Goal: Navigation & Orientation: Find specific page/section

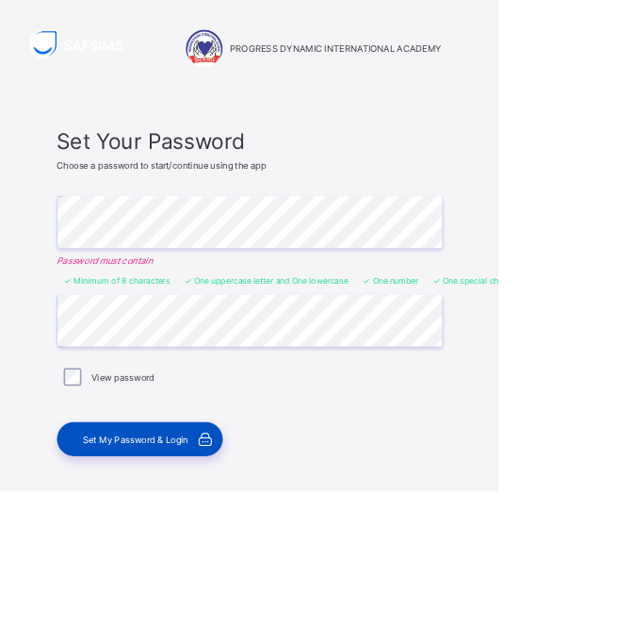
click at [136, 562] on span "Set My Password & Login" at bounding box center [173, 559] width 135 height 14
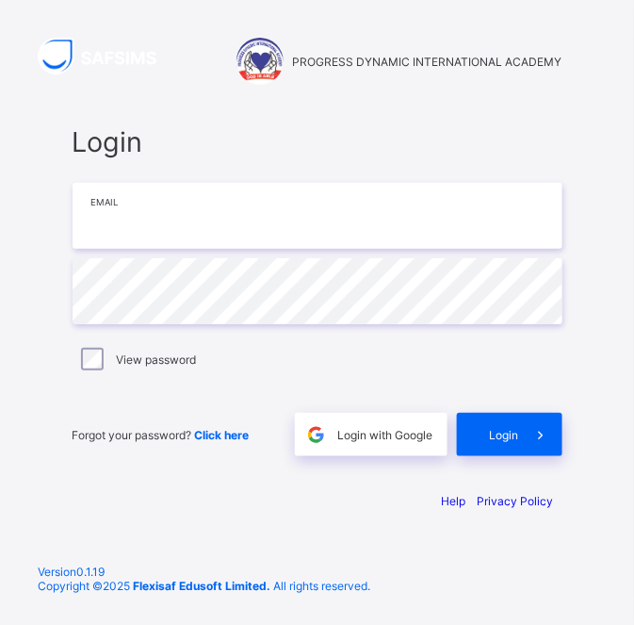
click at [128, 249] on input "email" at bounding box center [318, 216] width 490 height 66
click at [110, 249] on input "email" at bounding box center [318, 216] width 490 height 66
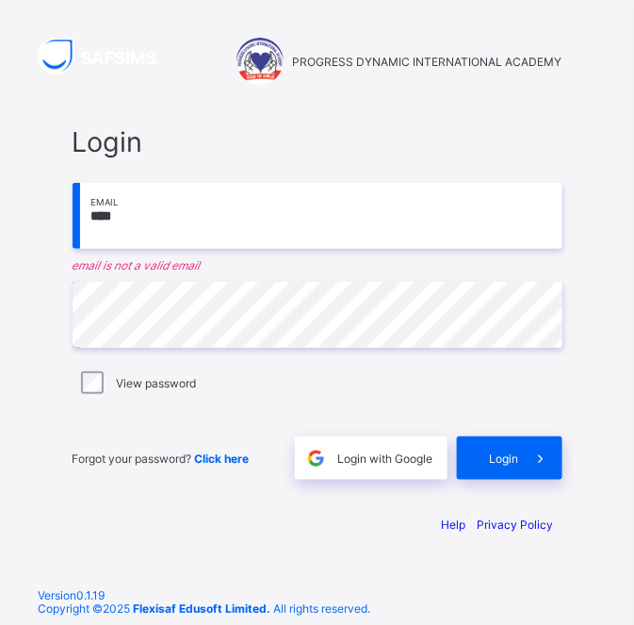
type input "**********"
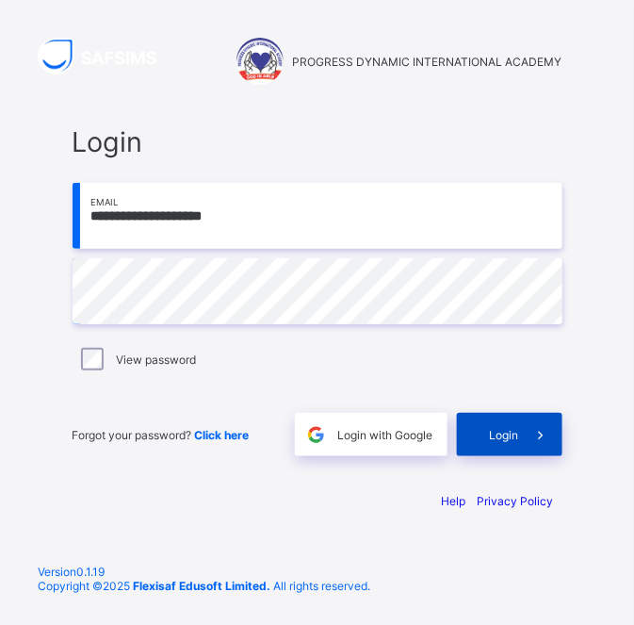
click at [509, 442] on span "Login" at bounding box center [504, 435] width 29 height 14
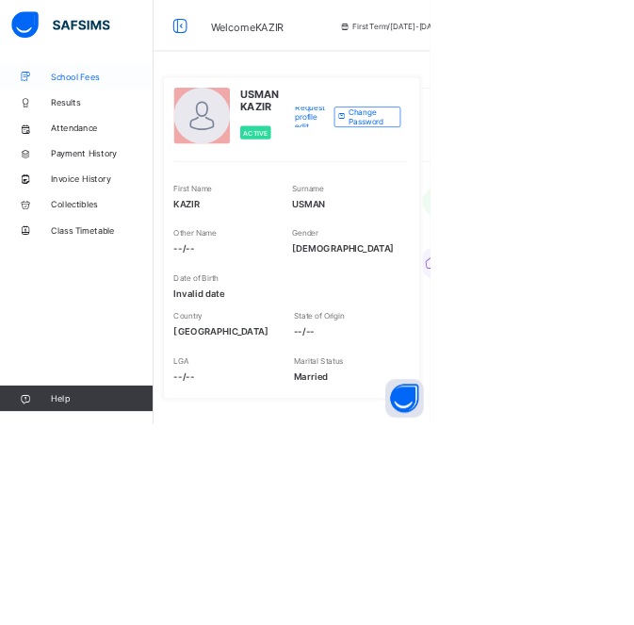
click at [101, 119] on span "School Fees" at bounding box center [150, 113] width 151 height 15
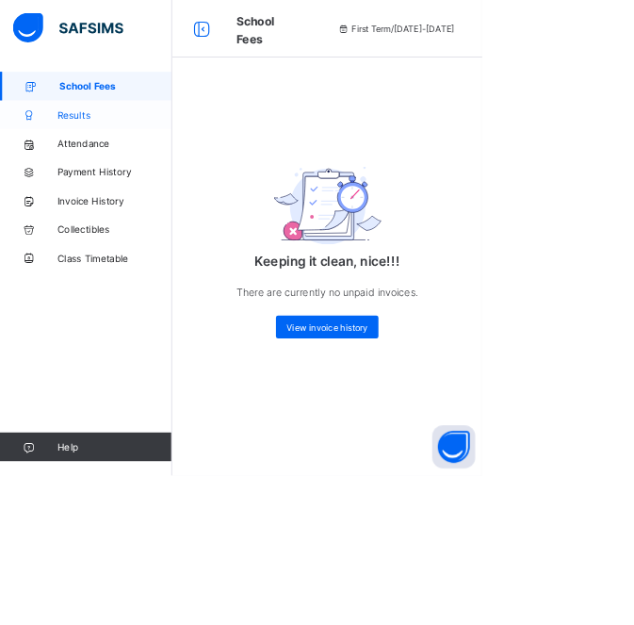
click at [76, 158] on link "Results" at bounding box center [113, 151] width 226 height 38
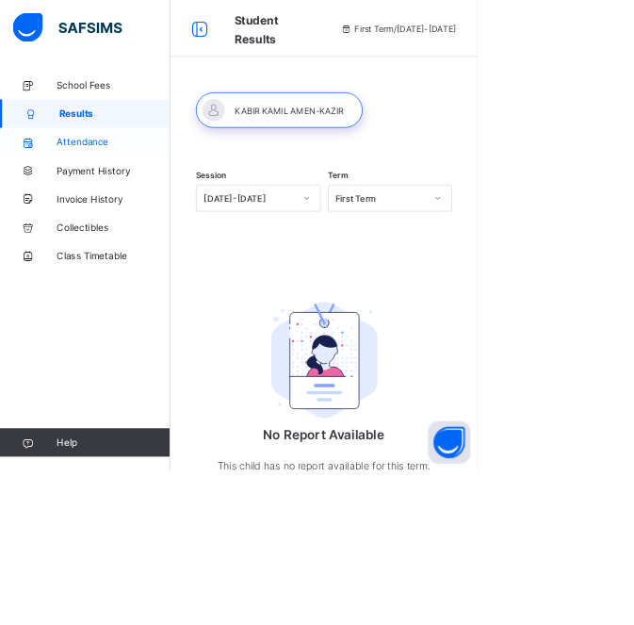
click at [97, 202] on link "Attendance" at bounding box center [113, 189] width 226 height 38
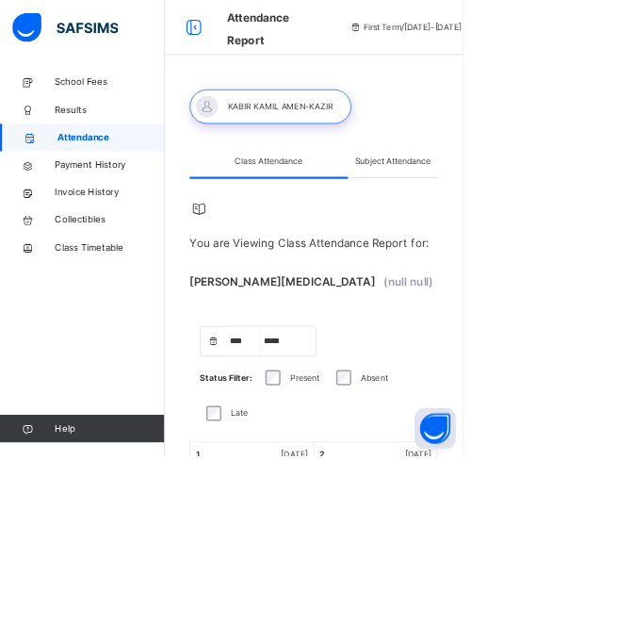
select select "****"
select select "*"
click at [512, 237] on div "Subject Attendance" at bounding box center [538, 220] width 123 height 45
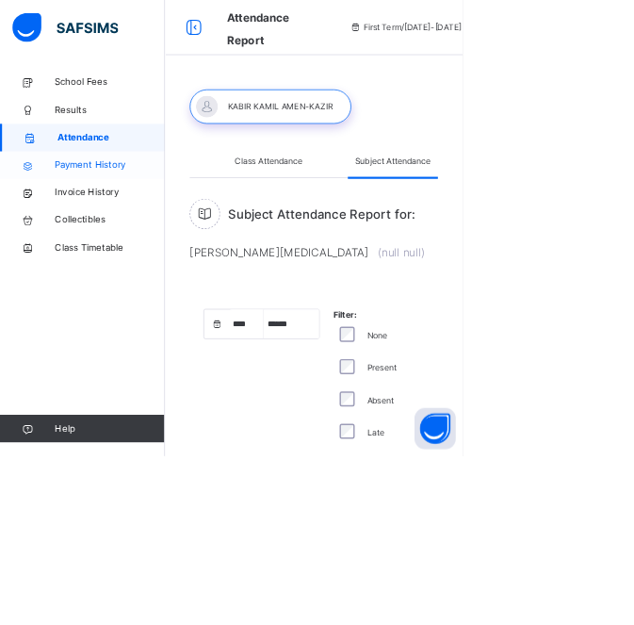
click at [113, 229] on span "Payment History" at bounding box center [150, 226] width 151 height 19
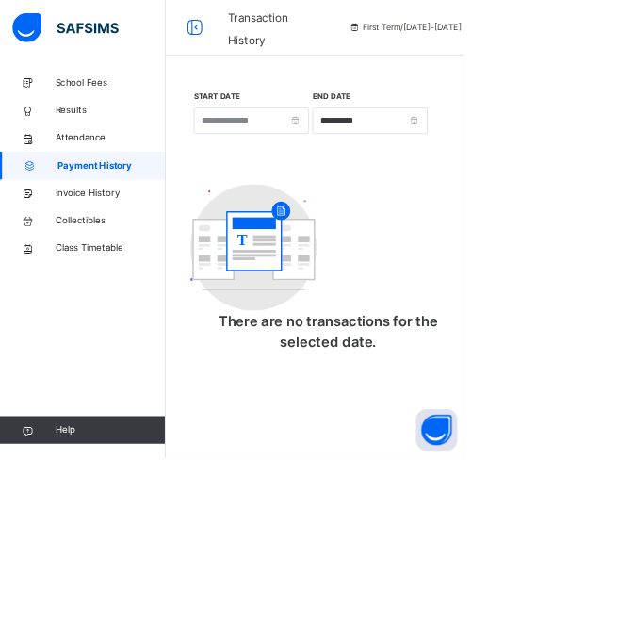
click at [108, 269] on span "Invoice History" at bounding box center [150, 263] width 151 height 19
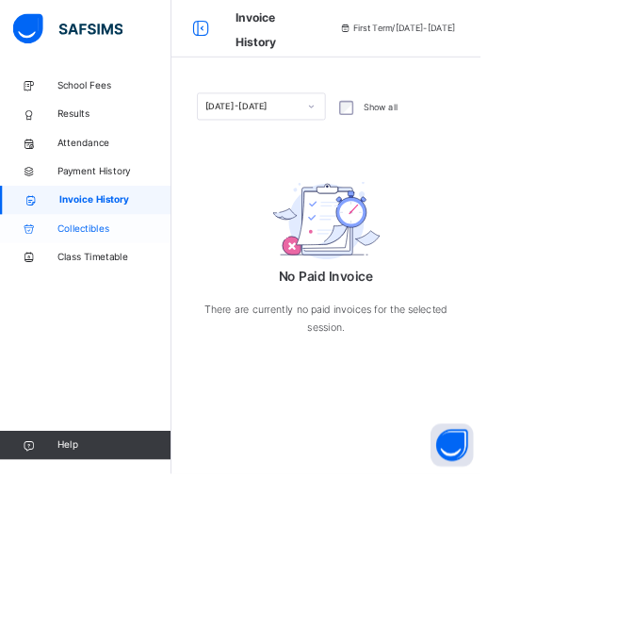
click at [105, 302] on span "Collectibles" at bounding box center [150, 301] width 151 height 19
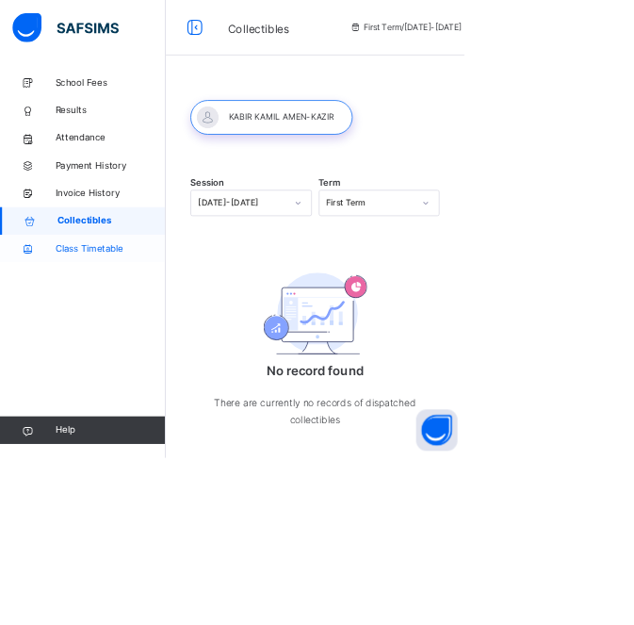
click at [117, 345] on span "Class Timetable" at bounding box center [150, 339] width 151 height 19
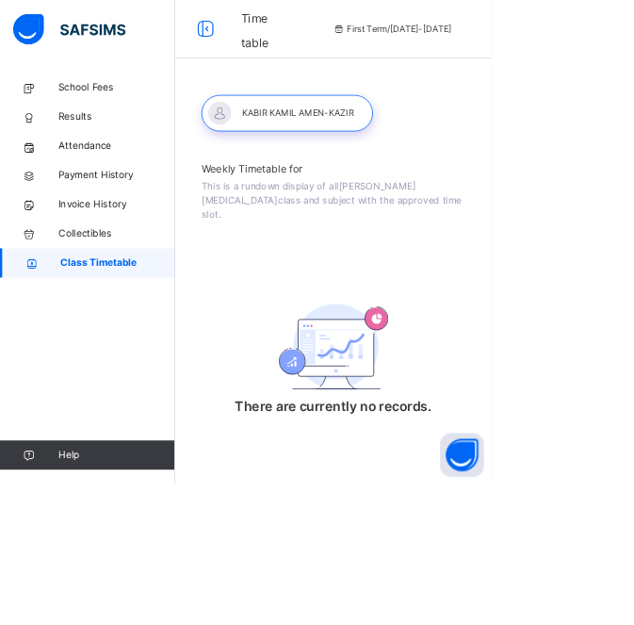
click at [307, 241] on span "This is a rundown display of all [PERSON_NAME][MEDICAL_DATA] class and subject …" at bounding box center [427, 259] width 335 height 50
click at [63, 108] on icon at bounding box center [37, 113] width 75 height 14
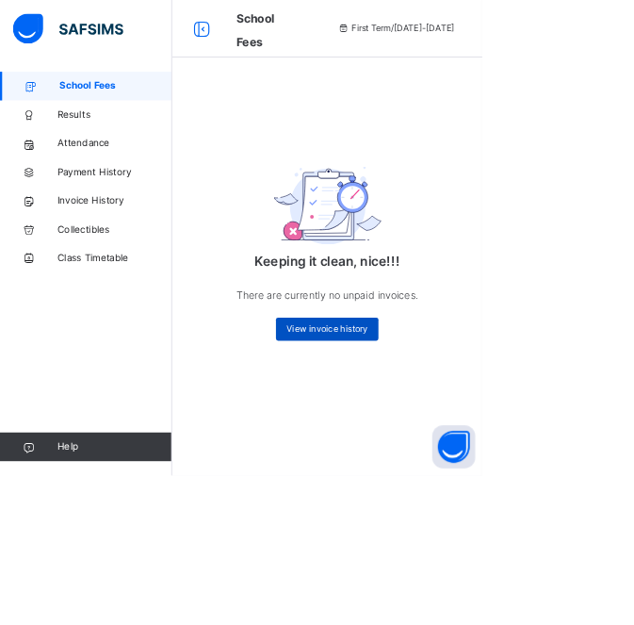
click at [406, 446] on div "View invoice history" at bounding box center [430, 432] width 135 height 30
click at [467, 431] on span "View invoice history" at bounding box center [430, 432] width 106 height 17
